Goal: Subscribe to service/newsletter

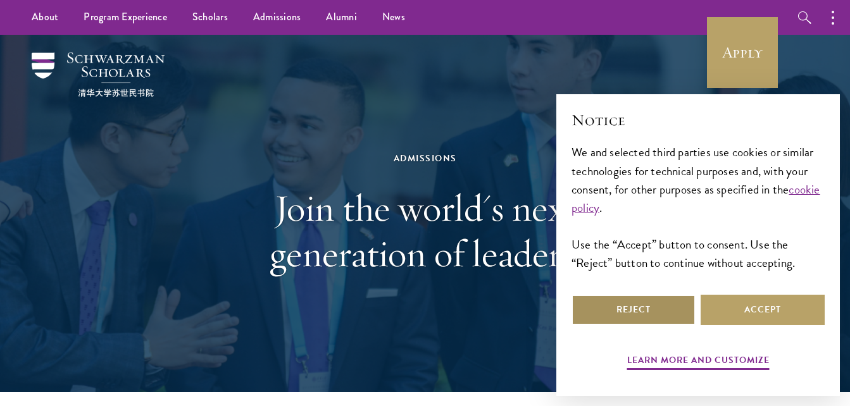
click at [635, 304] on button "Reject" at bounding box center [634, 310] width 124 height 30
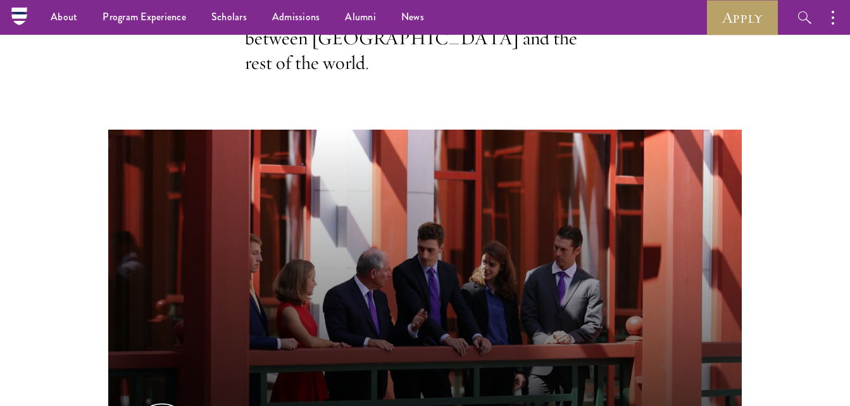
scroll to position [520, 0]
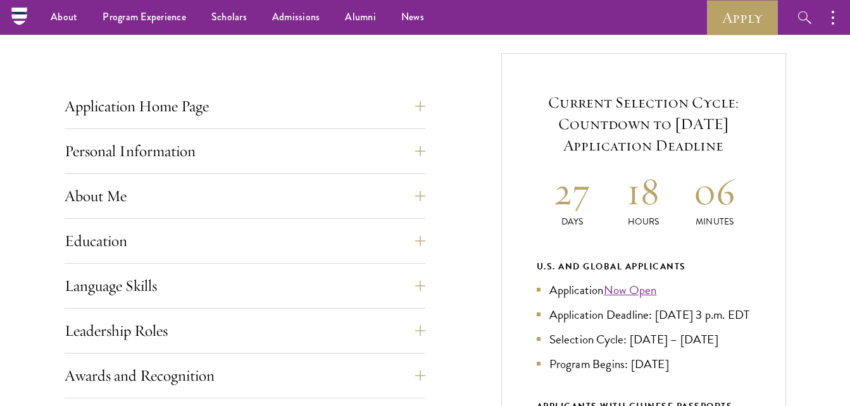
scroll to position [453, 0]
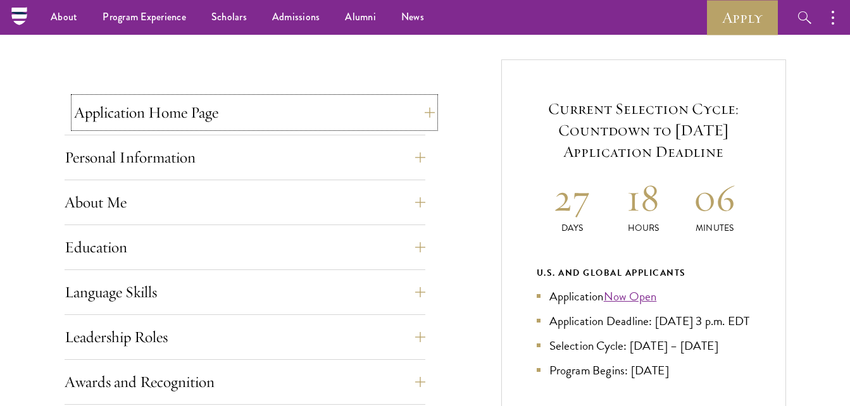
click at [422, 108] on button "Application Home Page" at bounding box center [254, 112] width 361 height 30
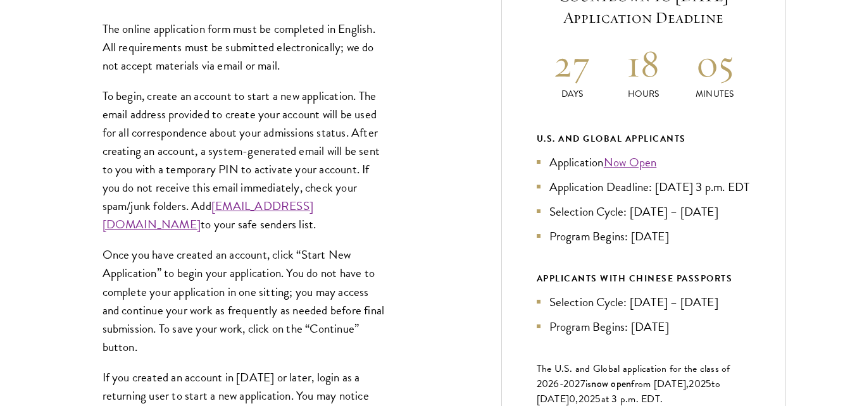
scroll to position [589, 0]
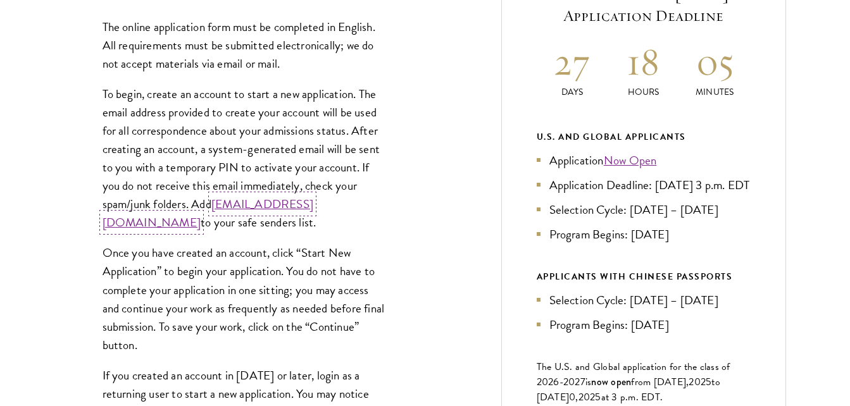
click at [238, 224] on link "[EMAIL_ADDRESS][DOMAIN_NAME]" at bounding box center [208, 213] width 211 height 37
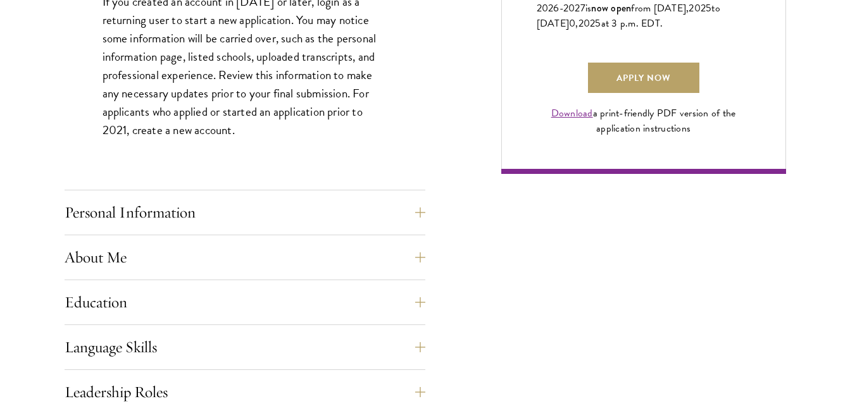
scroll to position [963, 0]
click at [426, 211] on button "Personal Information" at bounding box center [254, 212] width 361 height 30
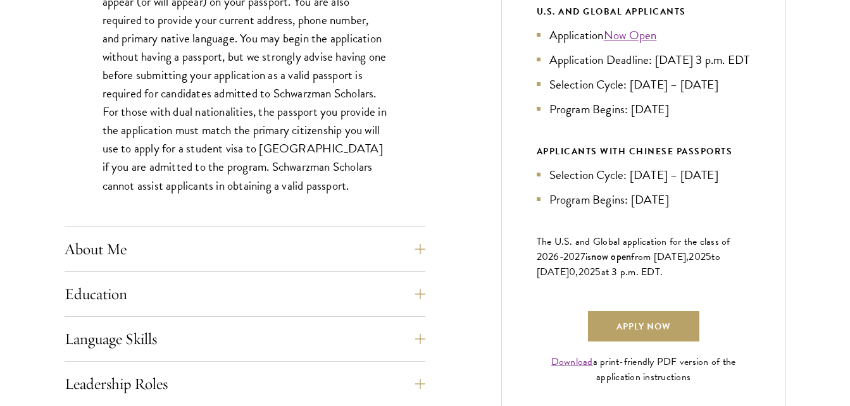
scroll to position [716, 0]
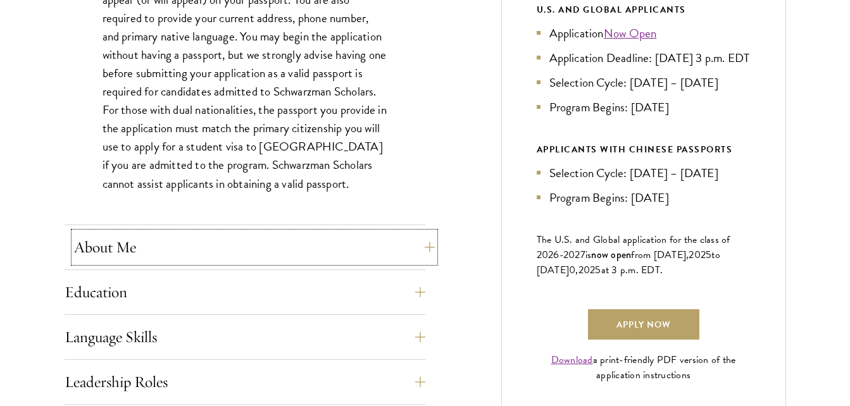
click at [418, 244] on button "About Me" at bounding box center [254, 247] width 361 height 30
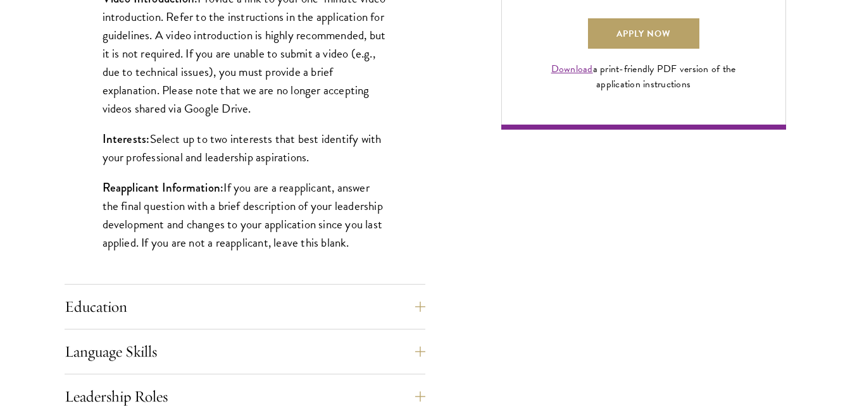
scroll to position [1013, 0]
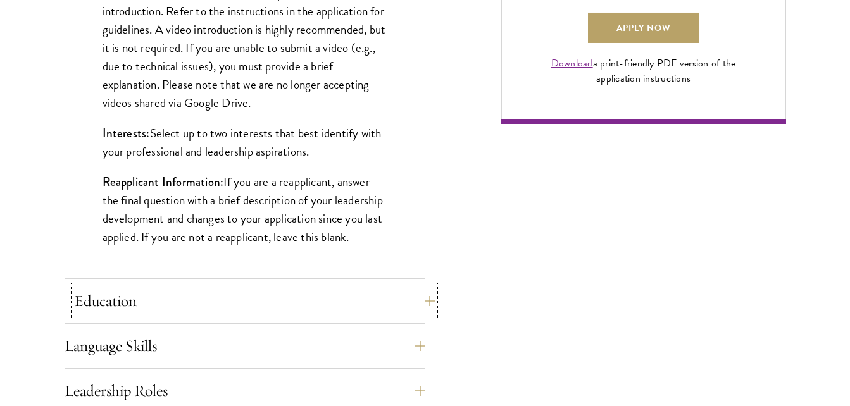
click at [422, 304] on button "Education" at bounding box center [254, 301] width 361 height 30
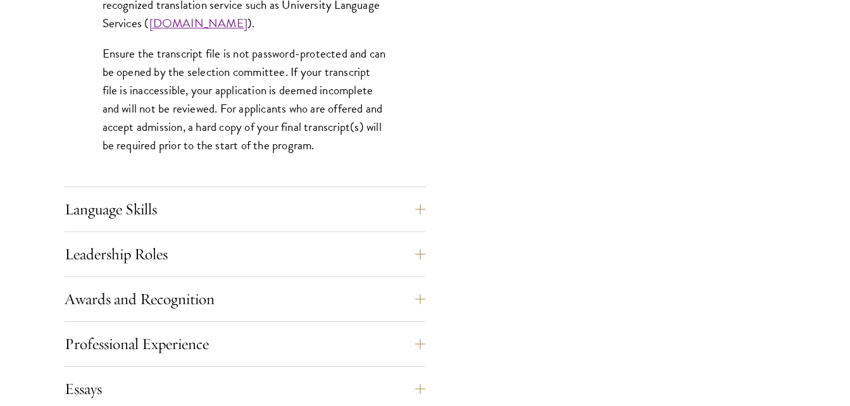
scroll to position [2027, 0]
click at [423, 203] on button "Language Skills" at bounding box center [254, 209] width 361 height 30
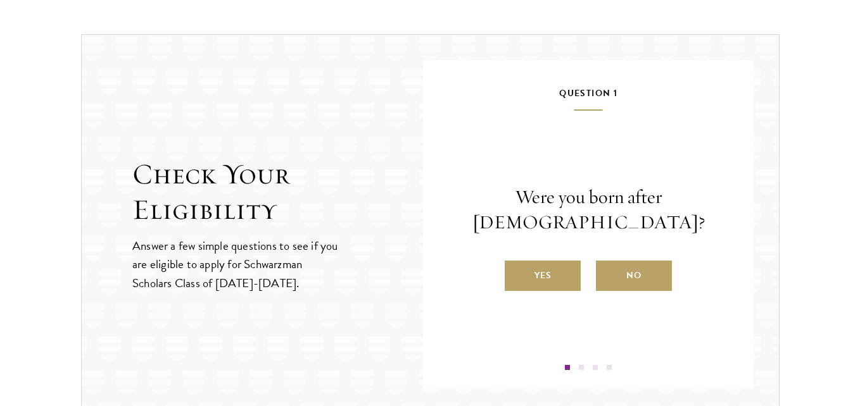
scroll to position [1932, 0]
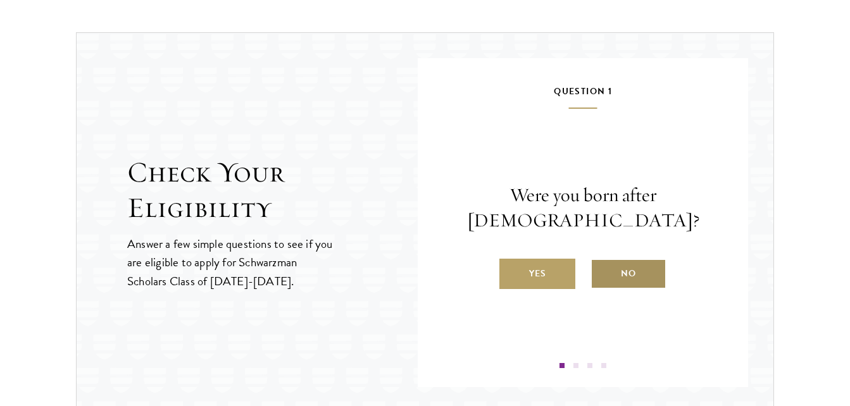
click at [619, 270] on label "No" at bounding box center [629, 274] width 76 height 30
click at [602, 270] on input "No" at bounding box center [596, 265] width 11 height 11
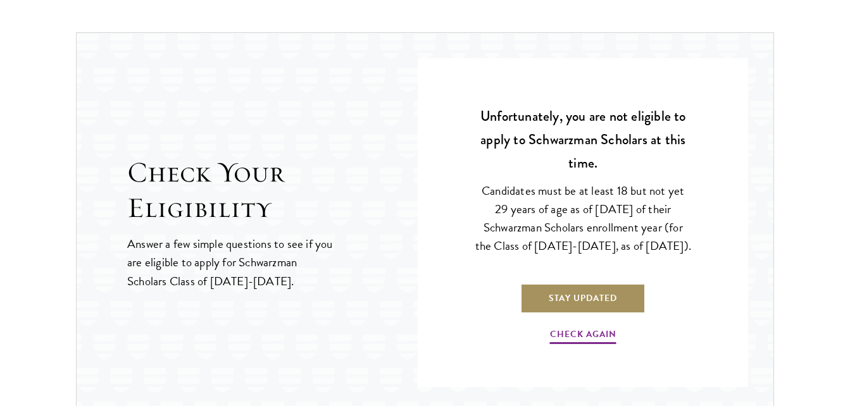
click at [587, 309] on link "Stay Updated" at bounding box center [582, 299] width 125 height 30
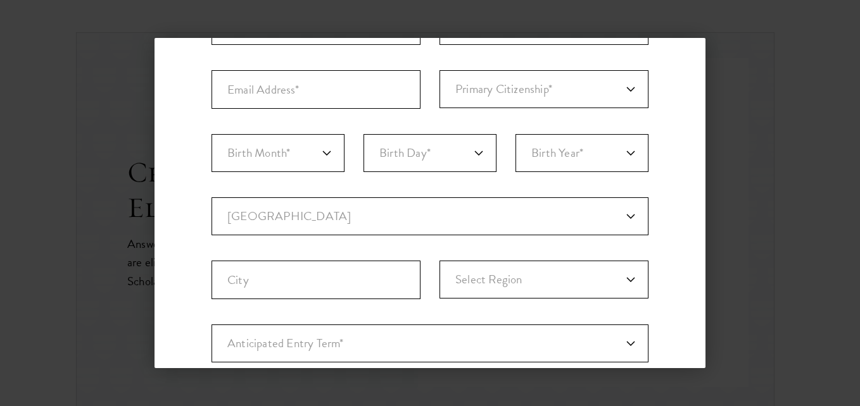
scroll to position [0, 0]
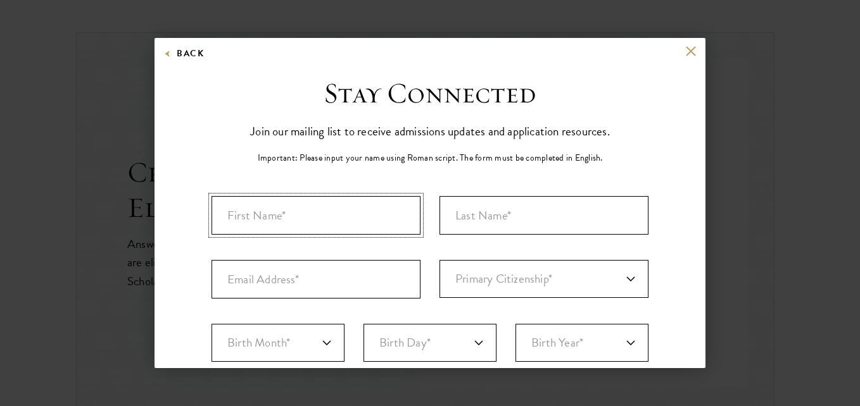
click at [316, 214] on input "First Name*" at bounding box center [315, 215] width 209 height 39
type input "BITEMO MATENE"
click at [494, 216] on input "Last Name (Family Name)*" at bounding box center [543, 215] width 209 height 39
type input "[PERSON_NAME]"
click at [323, 277] on input "Email Address*" at bounding box center [315, 279] width 209 height 39
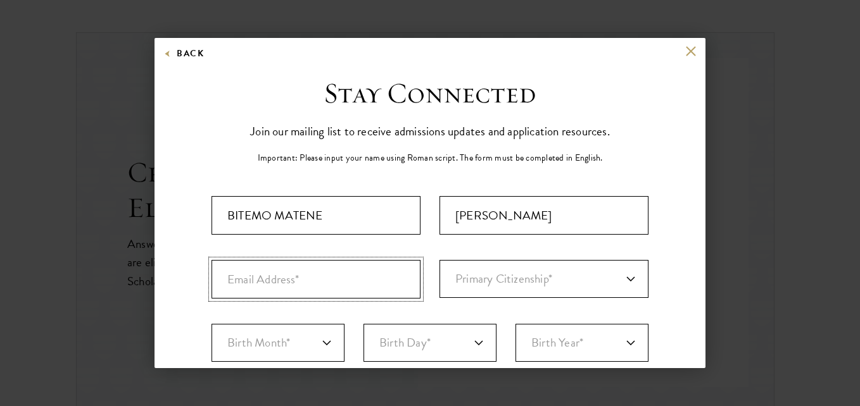
type input "[EMAIL_ADDRESS][DOMAIN_NAME]"
select select "CG"
type input "Brazzaville"
select select
type input "[EMAIL_ADDRESS][DOMAIN_NAME]"
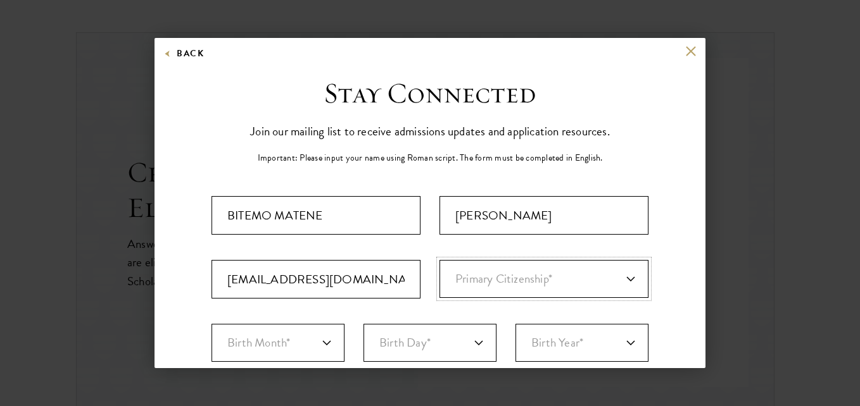
click at [520, 275] on select "Primary Citizenship* [GEOGRAPHIC_DATA] [DEMOGRAPHIC_DATA] [DEMOGRAPHIC_DATA] [D…" at bounding box center [543, 279] width 209 height 38
select select "CF"
click at [439, 260] on select "Primary Citizenship* [GEOGRAPHIC_DATA] [DEMOGRAPHIC_DATA] [DEMOGRAPHIC_DATA] [D…" at bounding box center [543, 279] width 209 height 38
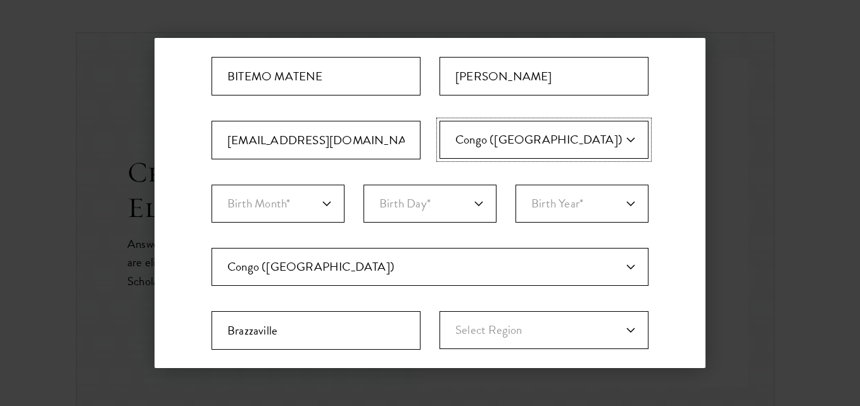
scroll to position [140, 0]
click at [285, 199] on select "Birth Month* January February March April May June July August September Octobe…" at bounding box center [277, 203] width 133 height 38
select select "07"
click at [211, 184] on select "Birth Month* January February March April May June July August September Octobe…" at bounding box center [277, 203] width 133 height 38
click at [407, 202] on select "Birth Day* 1 2 3 4 5 6 7 8 9 10 11 12 13 14 15 16 17 18 19 20 21 22 23 24 25 26…" at bounding box center [429, 203] width 133 height 38
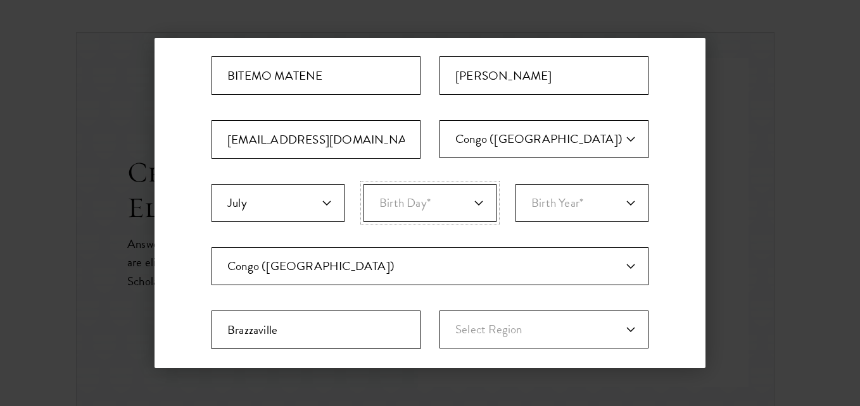
select select "13"
click at [363, 184] on select "Birth Day* 1 2 3 4 5 6 7 8 9 10 11 12 13 14 15 16 17 18 19 20 21 22 23 24 25 26…" at bounding box center [429, 203] width 133 height 38
click at [560, 204] on select "Birth Year* [DEMOGRAPHIC_DATA] [DEMOGRAPHIC_DATA] [DEMOGRAPHIC_DATA] [DEMOGRAPH…" at bounding box center [581, 203] width 133 height 38
select select "1997"
click at [515, 184] on select "Birth Year* [DEMOGRAPHIC_DATA] [DEMOGRAPHIC_DATA] [DEMOGRAPHIC_DATA] [DEMOGRAPH…" at bounding box center [581, 203] width 133 height 38
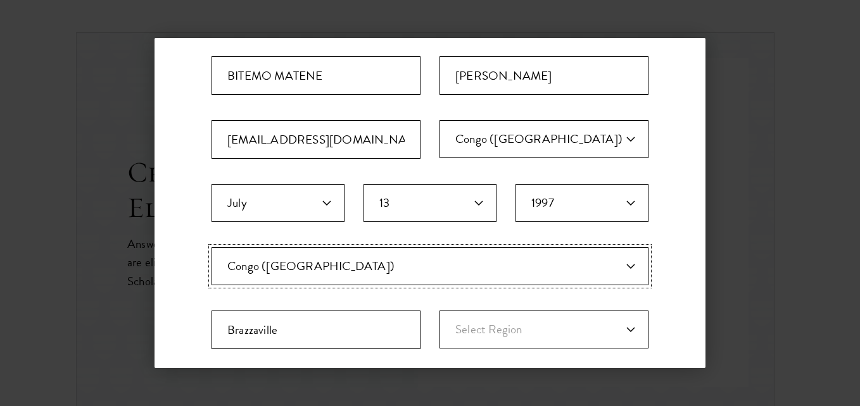
click at [397, 273] on select "Current Country [GEOGRAPHIC_DATA] [GEOGRAPHIC_DATA] [GEOGRAPHIC_DATA] [GEOGRAPH…" at bounding box center [429, 266] width 437 height 38
select select "CF"
click at [211, 247] on select "Current Country [GEOGRAPHIC_DATA] [GEOGRAPHIC_DATA] [GEOGRAPHIC_DATA] [GEOGRAPH…" at bounding box center [429, 266] width 437 height 38
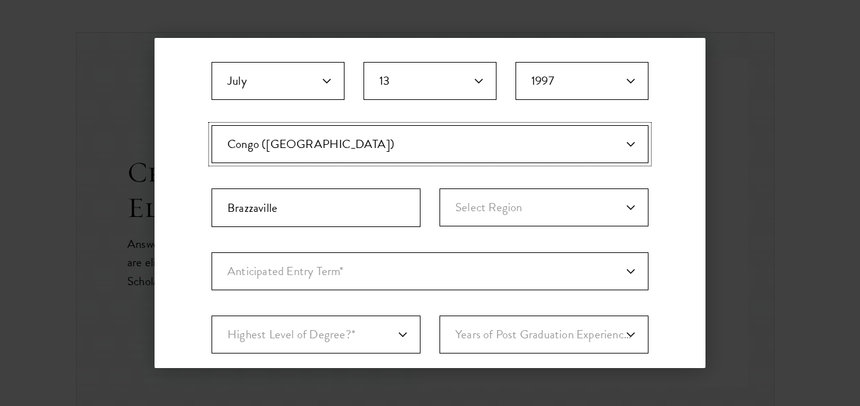
scroll to position [275, 0]
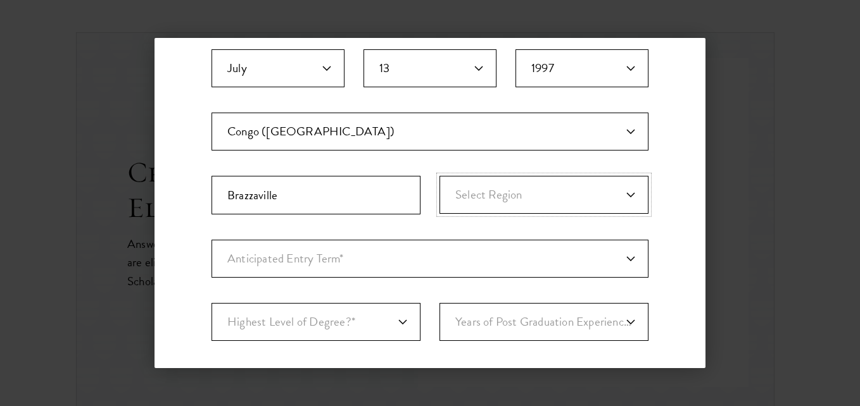
click at [501, 189] on select "Select Region [GEOGRAPHIC_DATA] [GEOGRAPHIC_DATA] [GEOGRAPHIC_DATA] [GEOGRAPHIC…" at bounding box center [543, 195] width 209 height 38
select select "Brazzaville"
click at [439, 176] on select "Select Region [GEOGRAPHIC_DATA] [GEOGRAPHIC_DATA] [GEOGRAPHIC_DATA] [GEOGRAPHIC…" at bounding box center [543, 195] width 209 height 38
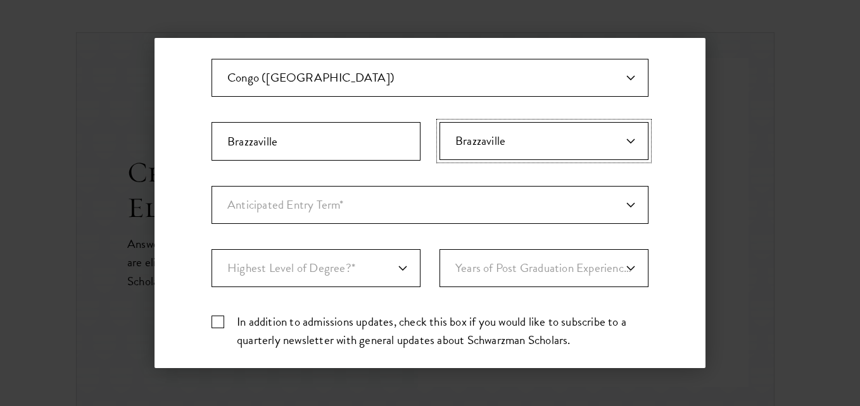
scroll to position [330, 0]
click at [375, 201] on select "Anticipated Entry Term* [DATE] (Application opens [DATE]) Just Exploring" at bounding box center [429, 204] width 437 height 38
select select "e64b8ab3-eabb-4867-96d5-7e6b4840665f"
click at [211, 185] on select "Anticipated Entry Term* [DATE] (Application opens [DATE]) Just Exploring" at bounding box center [429, 204] width 437 height 38
click at [360, 268] on select "Highest Level of Degree?* PHD Bachelor's Master's Current Undergraduate Student" at bounding box center [315, 267] width 209 height 38
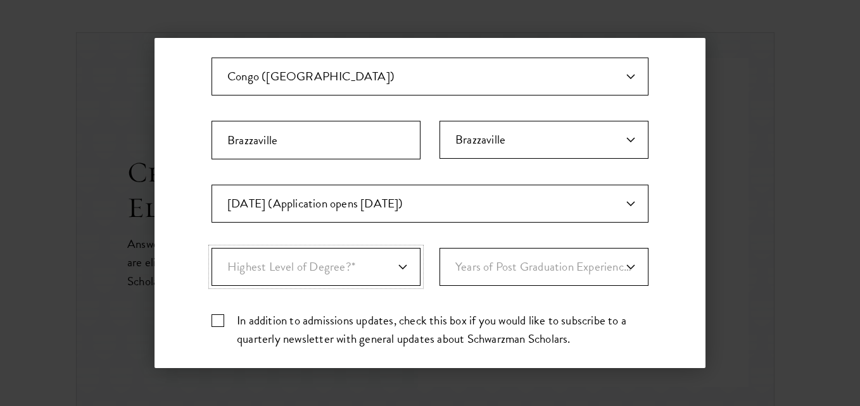
select select "009547fe-3364-4351-8e81-63abea734008"
click at [211, 248] on select "Highest Level of Degree?* PHD Bachelor's Master's Current Undergraduate Student" at bounding box center [315, 267] width 209 height 38
click at [536, 265] on select "Years of Post Graduation Experience?* 1 2 3 4 5 6 7 8 9 10" at bounding box center [543, 267] width 209 height 38
select select "5"
click at [439, 248] on select "Years of Post Graduation Experience?* 1 2 3 4 5 6 7 8 9 10" at bounding box center [543, 267] width 209 height 38
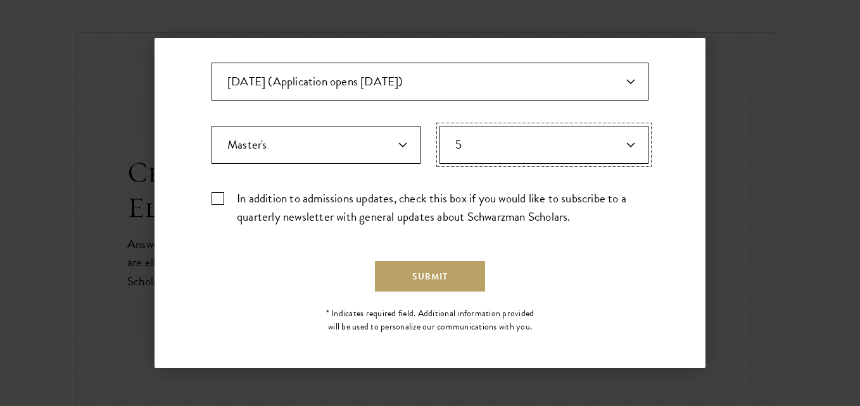
scroll to position [453, 0]
click at [216, 198] on label "In addition to admissions updates, check this box if you would like to subscrib…" at bounding box center [429, 207] width 437 height 37
click at [216, 197] on input "In addition to admissions updates, check this box if you would like to subscrib…" at bounding box center [429, 193] width 437 height 8
checkbox input "true"
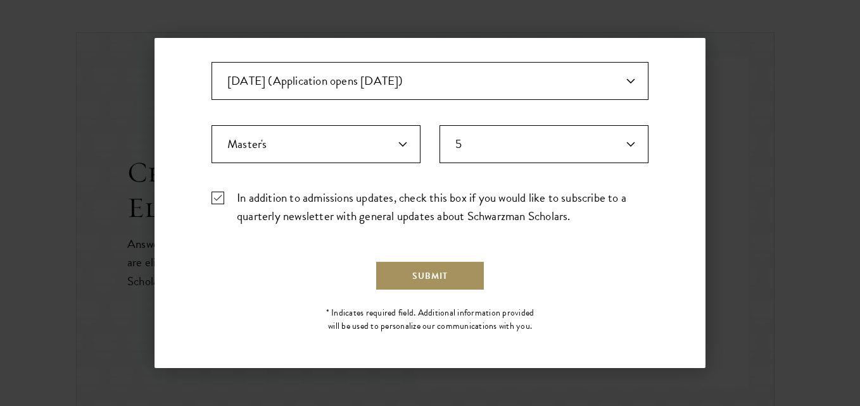
click at [422, 272] on button "Submit" at bounding box center [430, 276] width 110 height 30
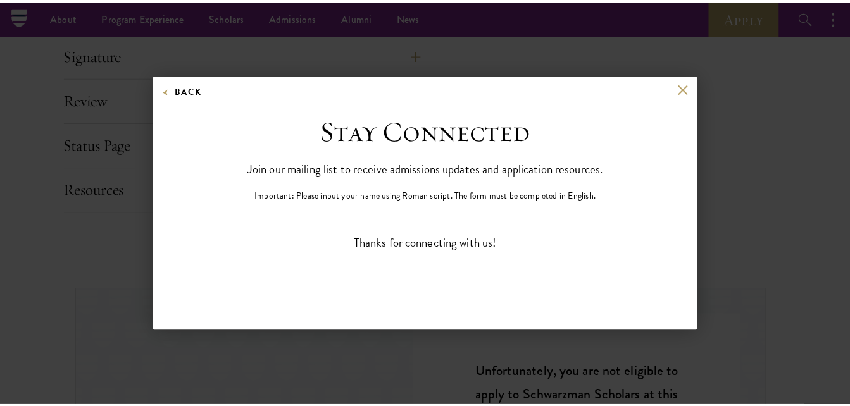
scroll to position [0, 0]
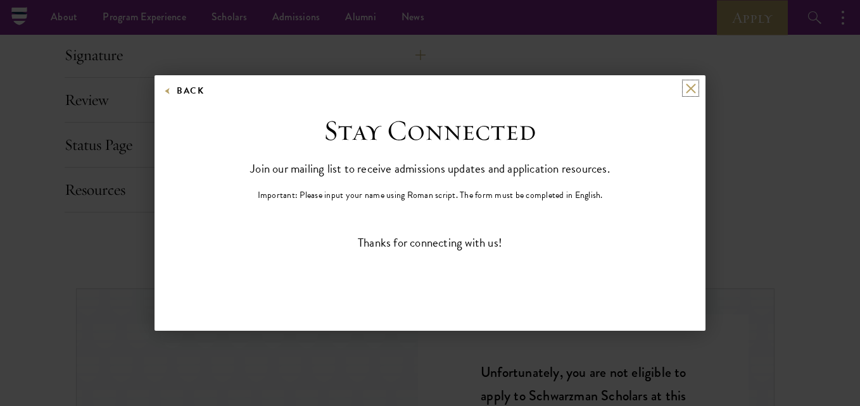
click at [690, 86] on button at bounding box center [690, 88] width 11 height 11
